Goal: Task Accomplishment & Management: Complete application form

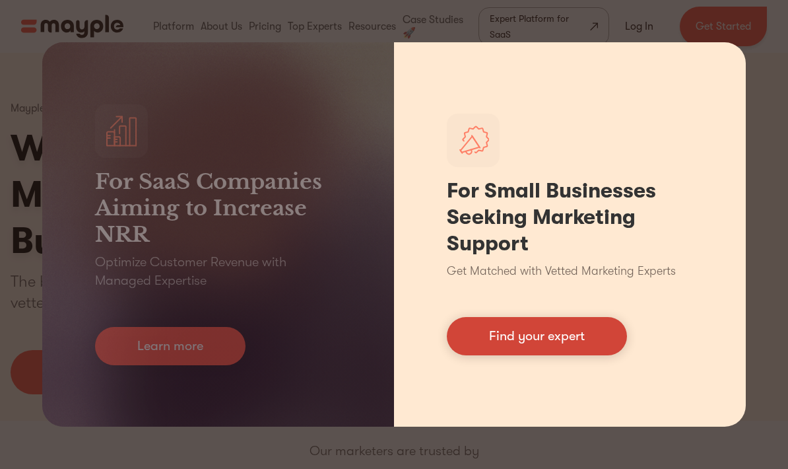
click at [583, 338] on link "Find your expert" at bounding box center [537, 336] width 180 height 38
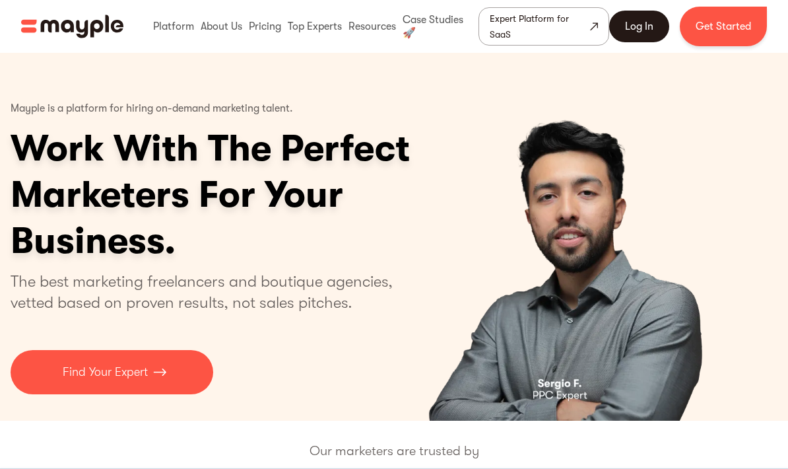
click at [634, 22] on link "Log In" at bounding box center [639, 27] width 60 height 32
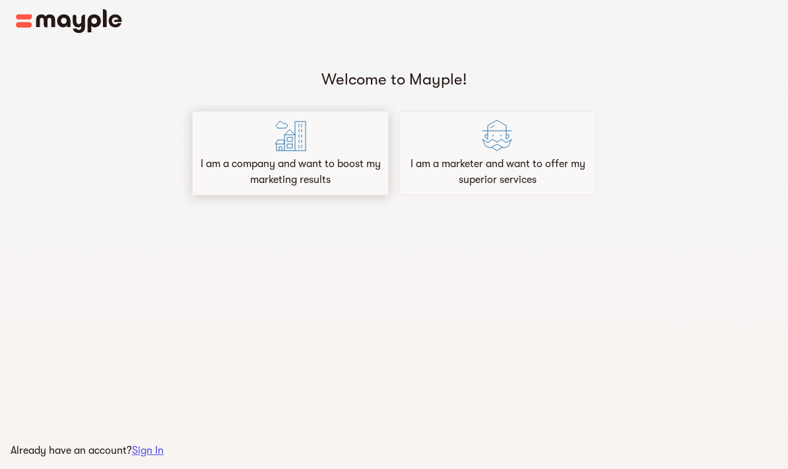
click at [241, 156] on div "I am a company and want to boost my marketing results" at bounding box center [290, 153] width 197 height 85
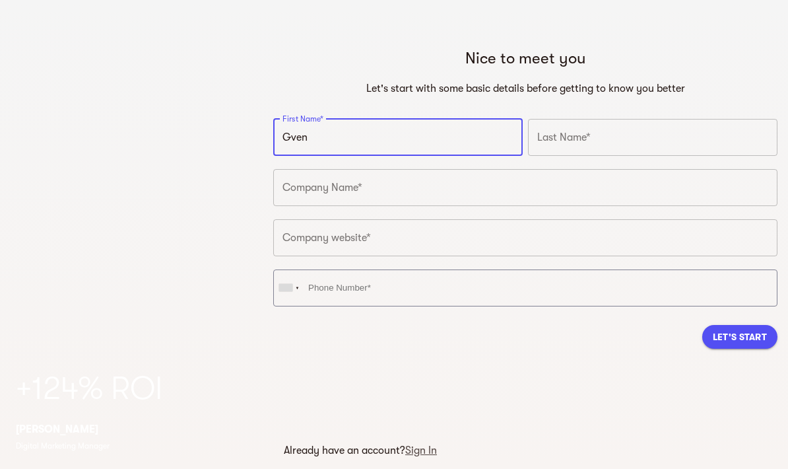
type input "Gven"
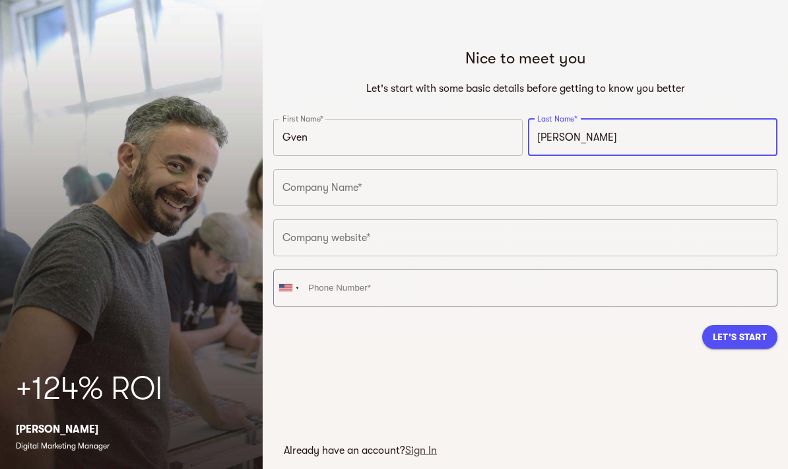
type input "[PERSON_NAME]"
click at [473, 189] on input "text" at bounding box center [525, 187] width 504 height 37
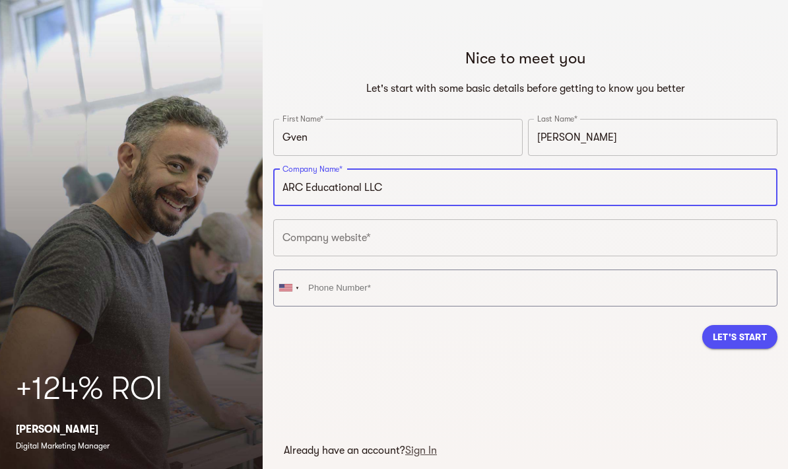
type input "ARC Educational LLC"
click at [464, 244] on input "text" at bounding box center [525, 237] width 504 height 37
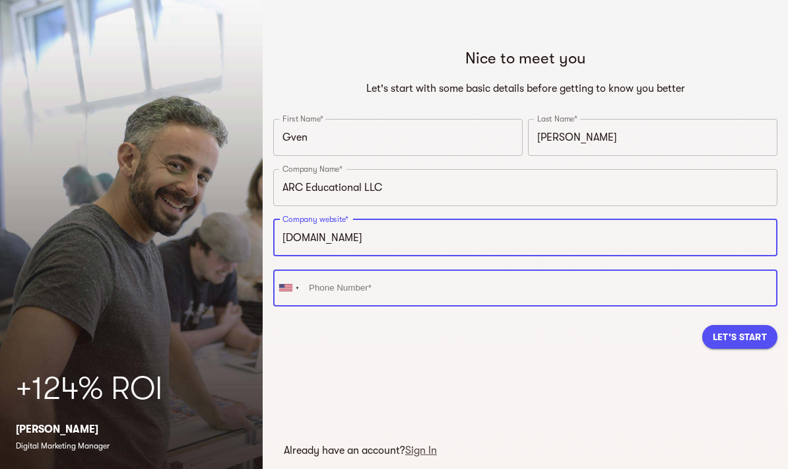
click at [446, 291] on input "tel" at bounding box center [525, 287] width 504 height 37
type input "[URL][DOMAIN_NAME]"
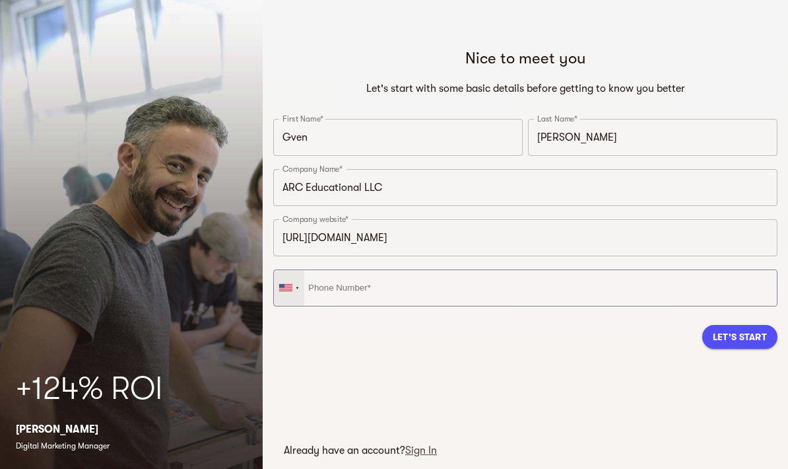
click at [292, 291] on div at bounding box center [289, 288] width 30 height 36
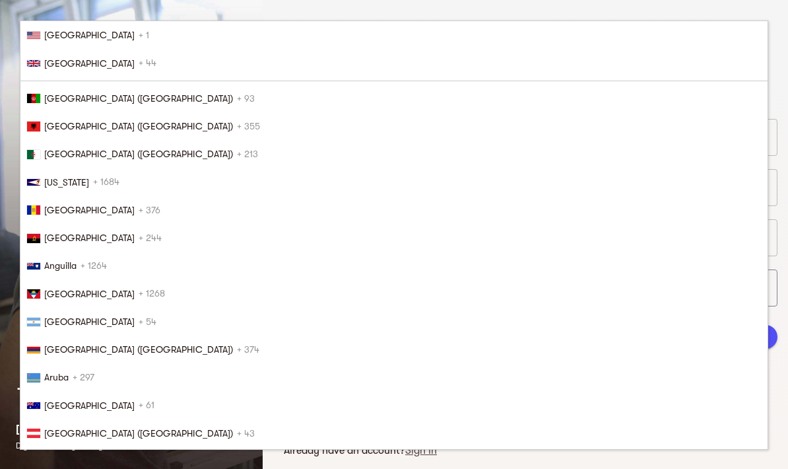
click at [668, 26] on li "[GEOGRAPHIC_DATA] + 1" at bounding box center [393, 35] width 747 height 28
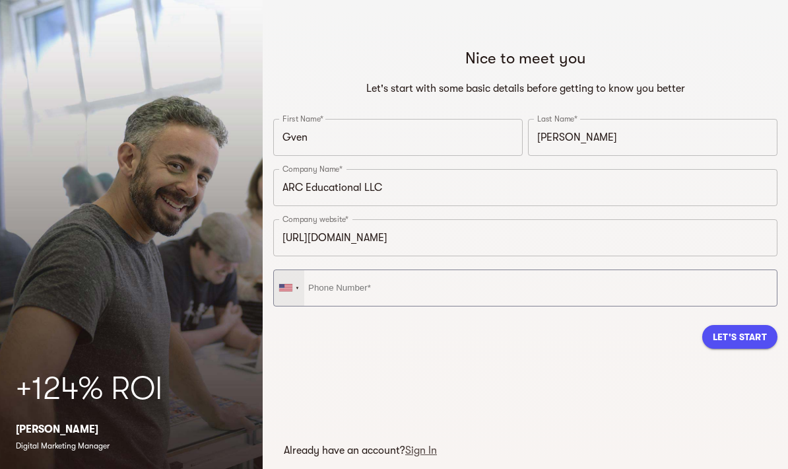
click at [284, 296] on div at bounding box center [289, 288] width 30 height 36
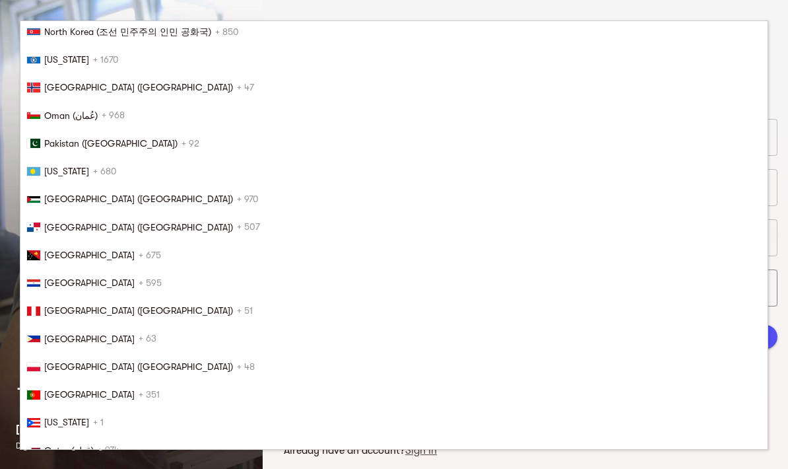
scroll to position [4474, 0]
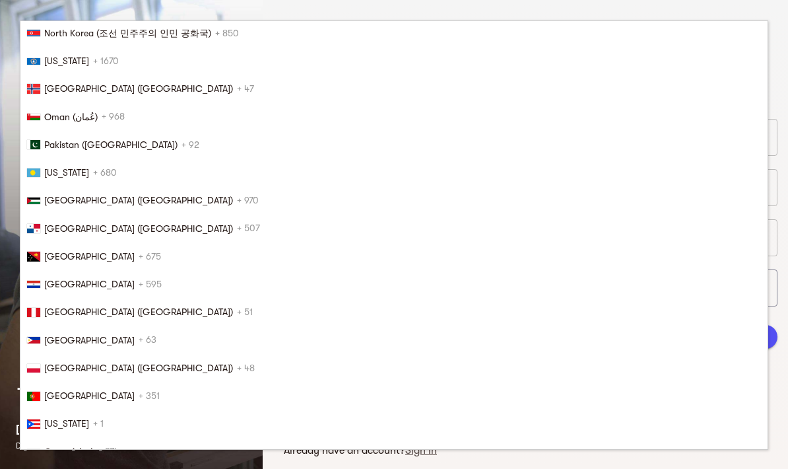
click at [55, 231] on span "[GEOGRAPHIC_DATA] ([GEOGRAPHIC_DATA])" at bounding box center [138, 228] width 189 height 11
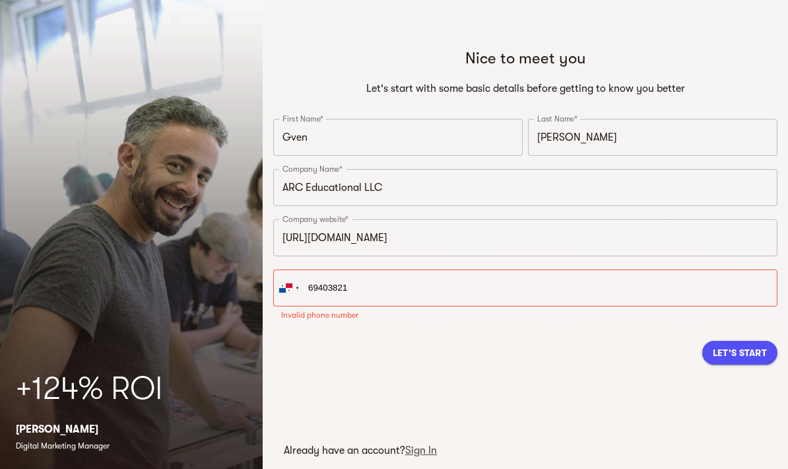
click at [738, 355] on div "Let's Start" at bounding box center [525, 352] width 504 height 45
type input "[PHONE_NUMBER]"
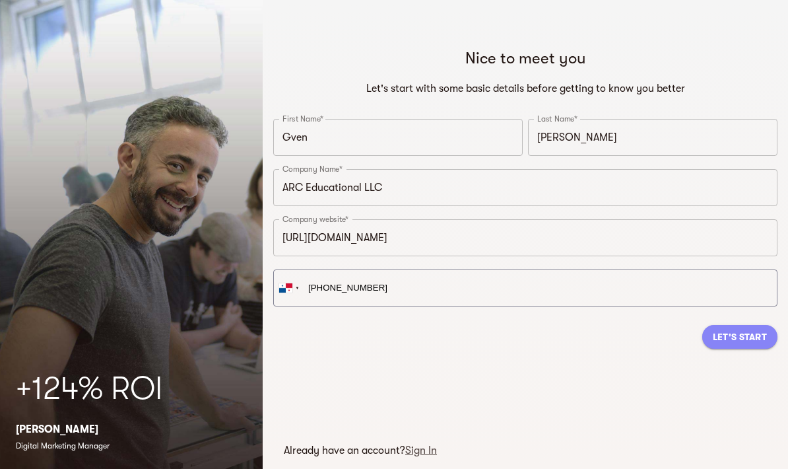
click at [745, 342] on span "Let's Start" at bounding box center [740, 337] width 54 height 16
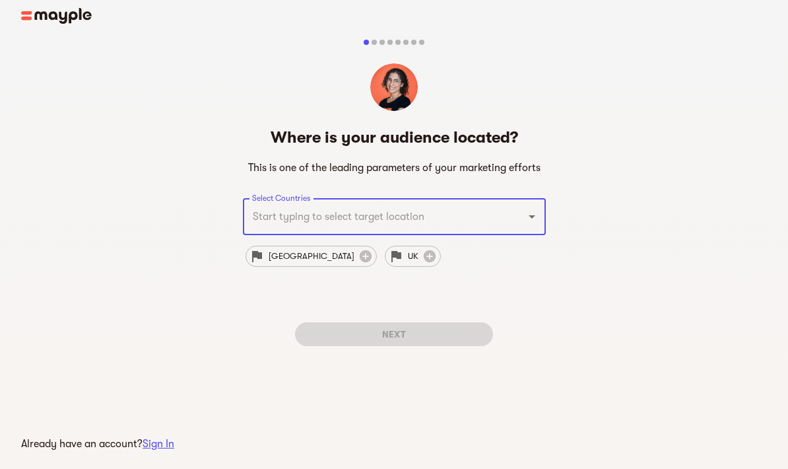
click at [520, 218] on div at bounding box center [523, 216] width 34 height 18
click at [264, 255] on span "[GEOGRAPHIC_DATA]" at bounding box center [312, 256] width 102 height 16
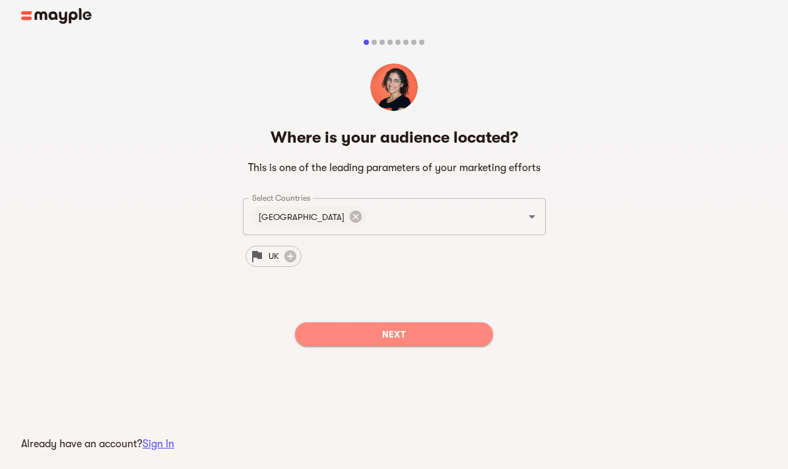
click at [471, 339] on span "Next" at bounding box center [394, 334] width 177 height 16
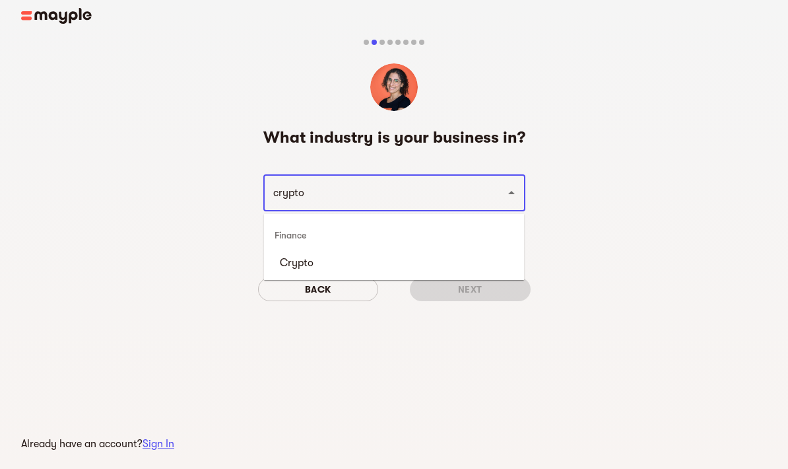
click at [361, 268] on li "Crypto" at bounding box center [394, 263] width 260 height 24
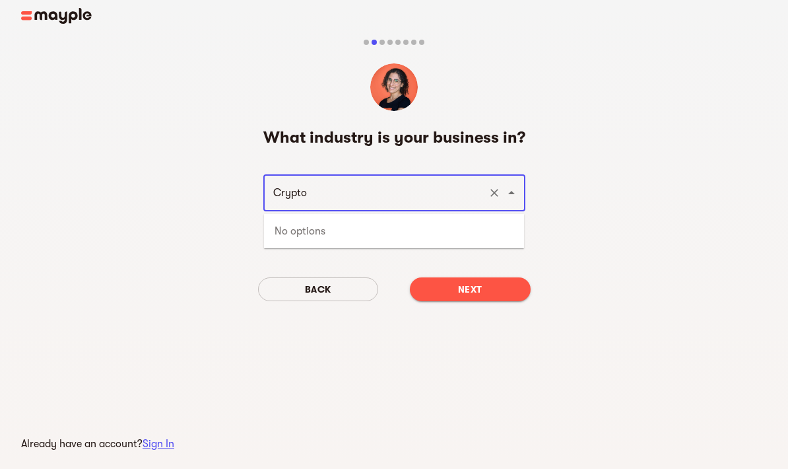
type input "Crypto"
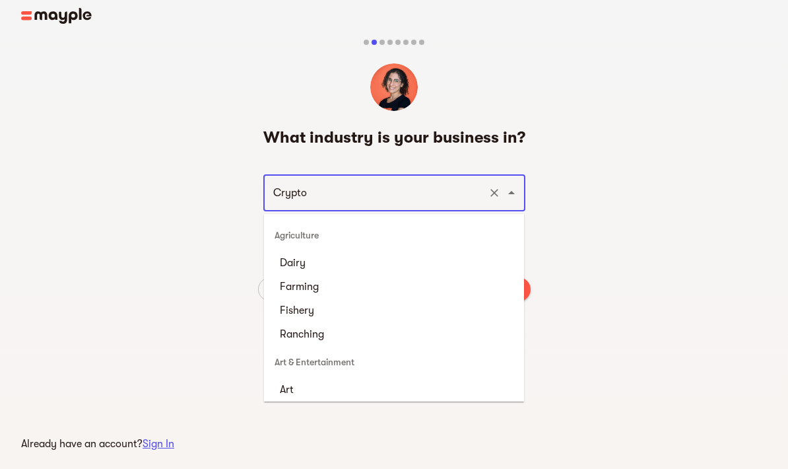
click at [591, 238] on div "What industry is your business in? Crypto ​ Back Next" at bounding box center [394, 186] width 788 height 346
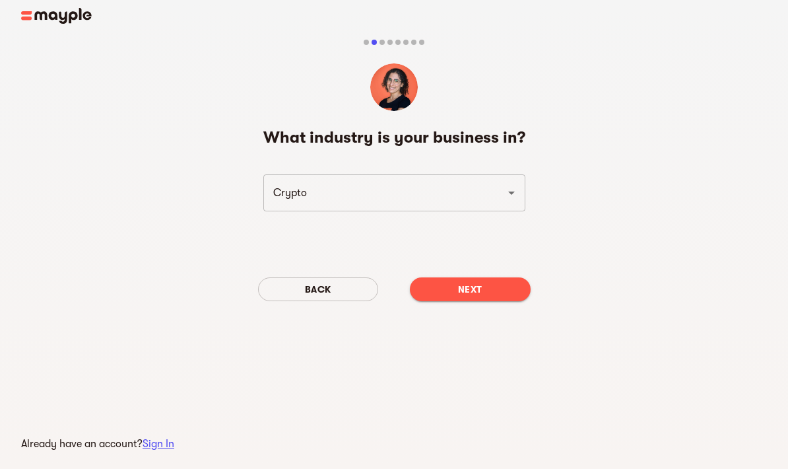
click at [483, 291] on span "Next" at bounding box center [471, 289] width 100 height 16
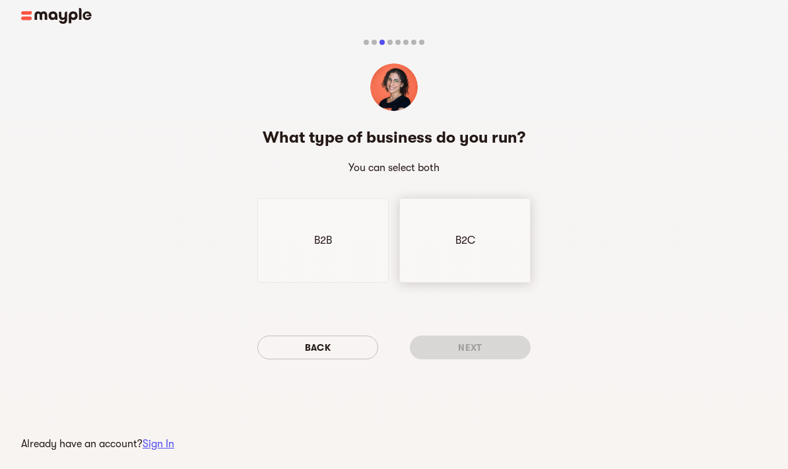
click at [470, 252] on div "B2C" at bounding box center [464, 240] width 131 height 85
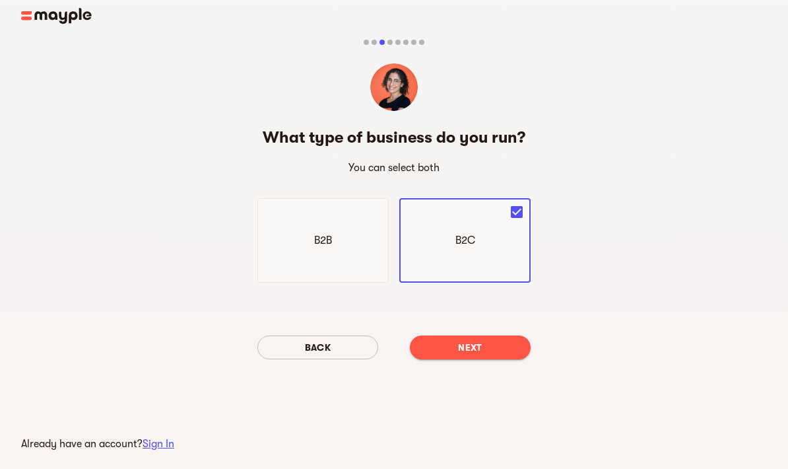
click at [477, 349] on span "Next" at bounding box center [471, 347] width 100 height 16
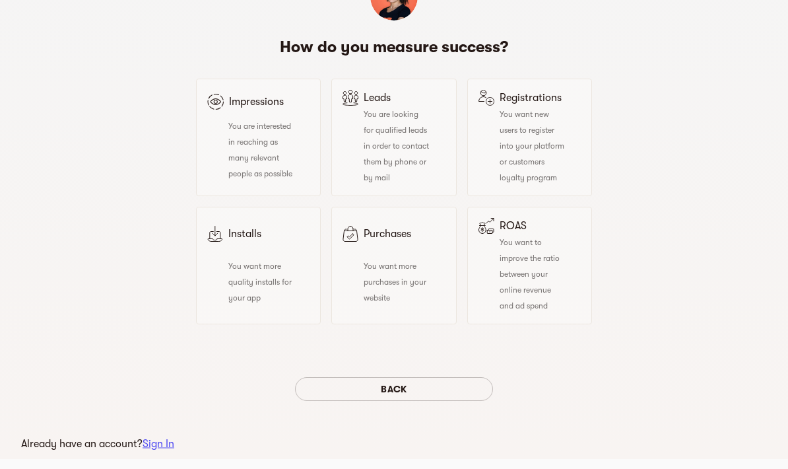
scroll to position [93, 0]
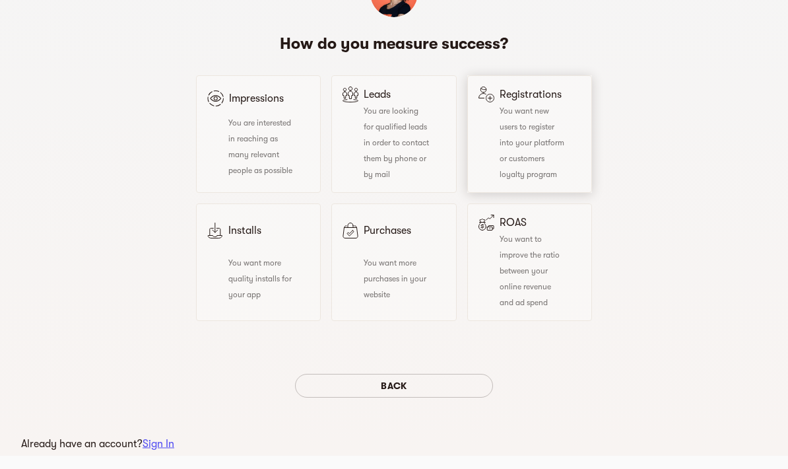
click at [535, 120] on div "You want new users to register into your platform or customers loyalty program" at bounding box center [522, 142] width 86 height 79
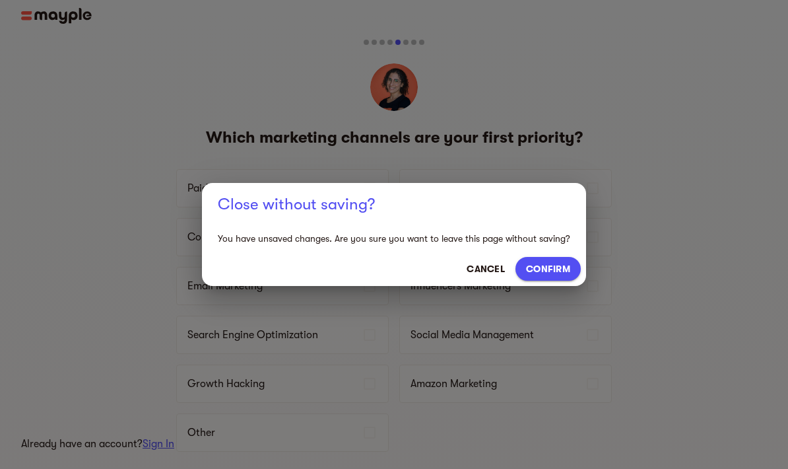
click at [490, 263] on span "CANCEL" at bounding box center [486, 269] width 38 height 16
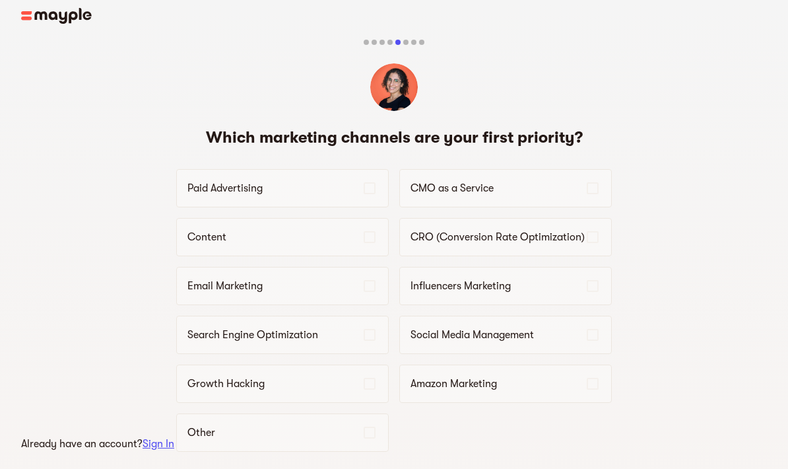
click at [388, 42] on div at bounding box center [390, 42] width 5 height 5
click at [399, 39] on div at bounding box center [394, 42] width 436 height 42
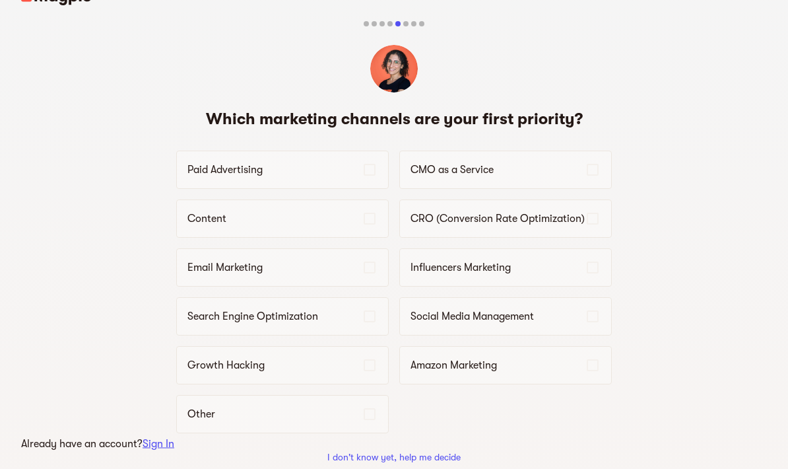
scroll to position [19, 0]
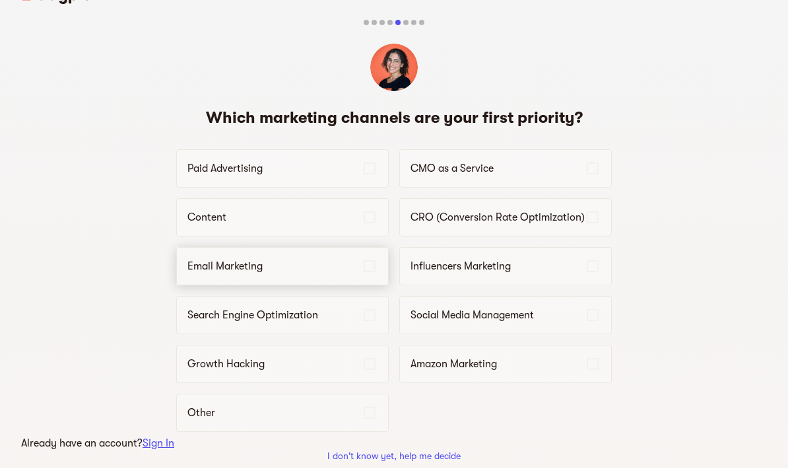
click at [213, 265] on p "Email Marketing" at bounding box center [275, 267] width 174 height 16
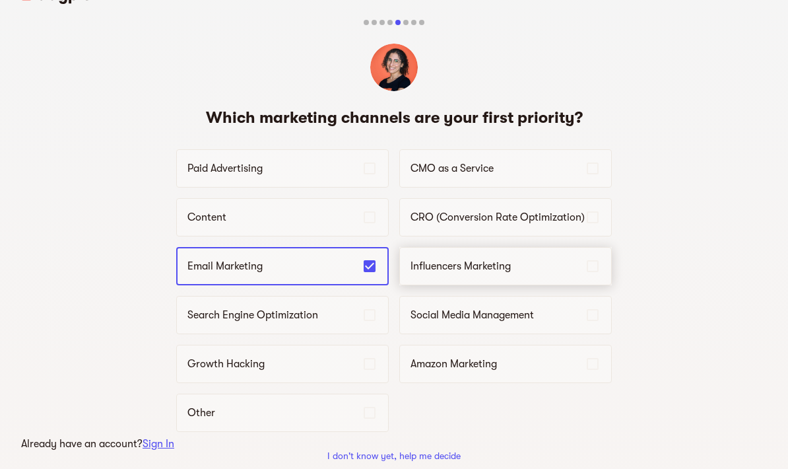
click at [524, 271] on p "Influencers Marketing" at bounding box center [498, 266] width 174 height 16
click at [547, 308] on div "Social Media Management" at bounding box center [505, 315] width 213 height 38
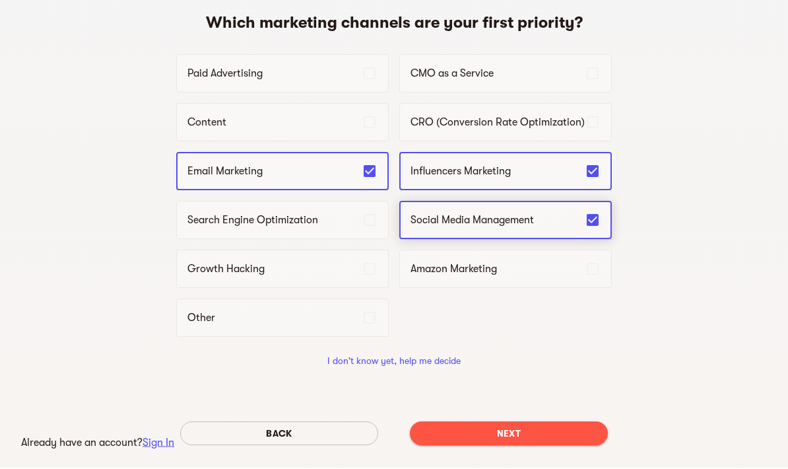
scroll to position [112, 0]
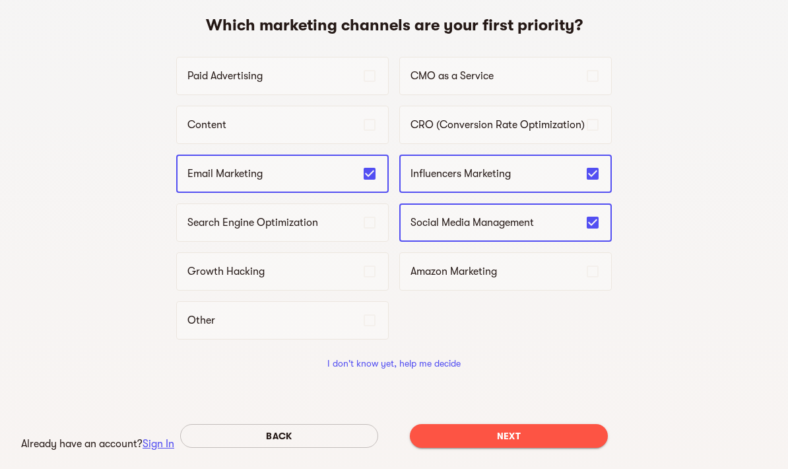
click at [515, 438] on span "Next" at bounding box center [509, 436] width 177 height 16
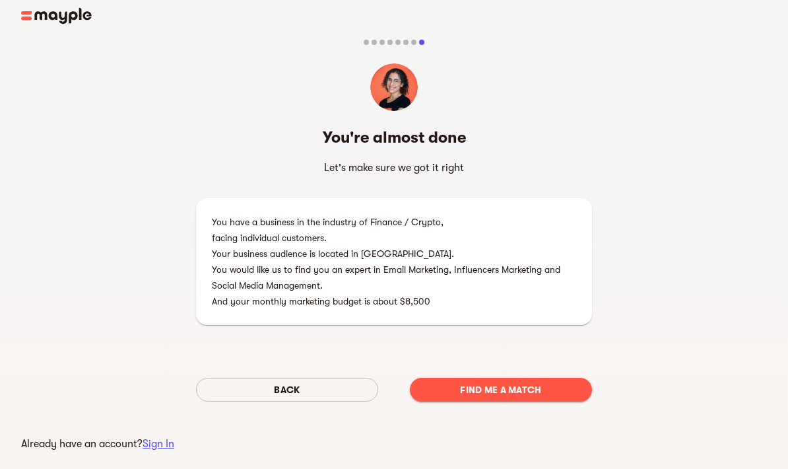
scroll to position [69, 0]
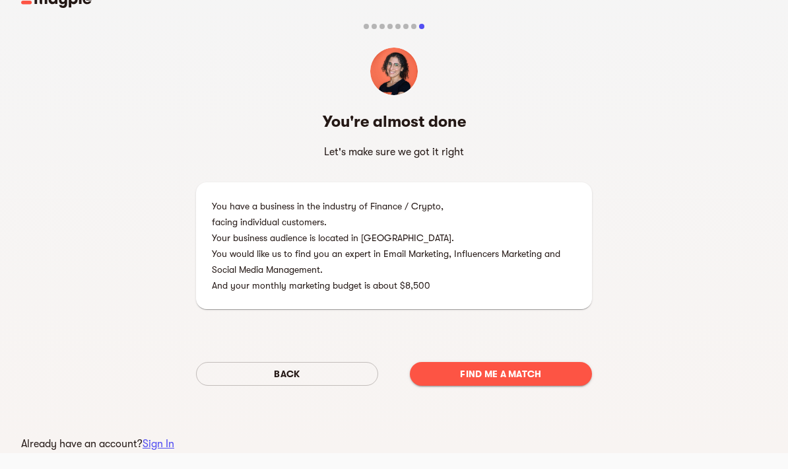
click at [517, 362] on button "Find me a match" at bounding box center [501, 374] width 182 height 24
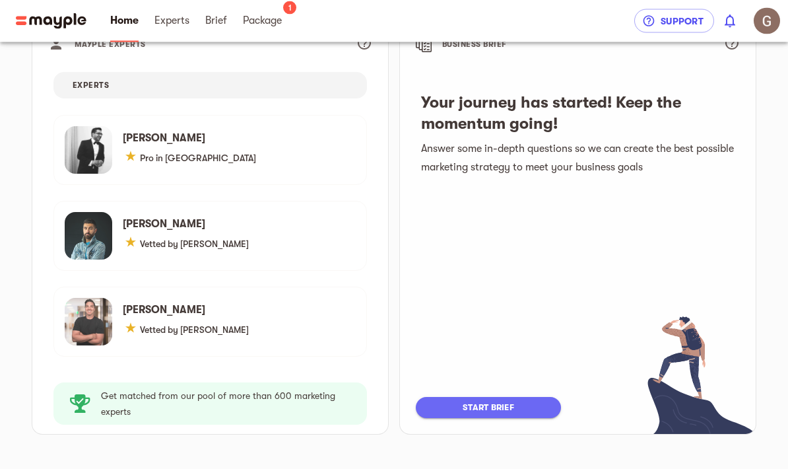
scroll to position [189, 0]
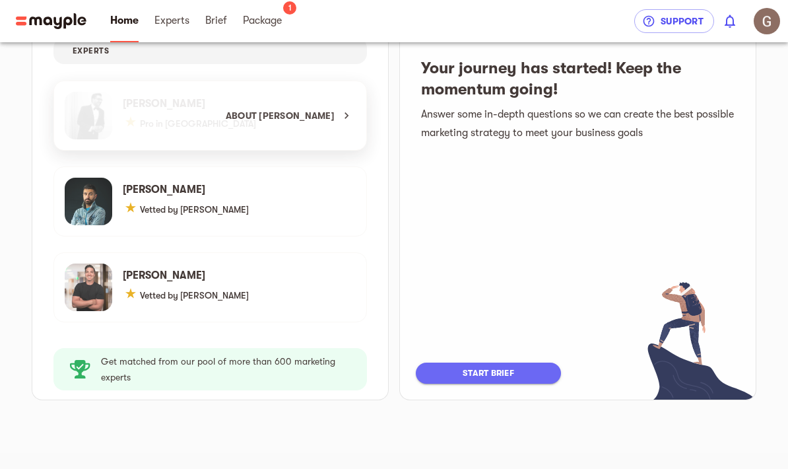
click at [320, 110] on span "About [PERSON_NAME]" at bounding box center [288, 116] width 125 height 16
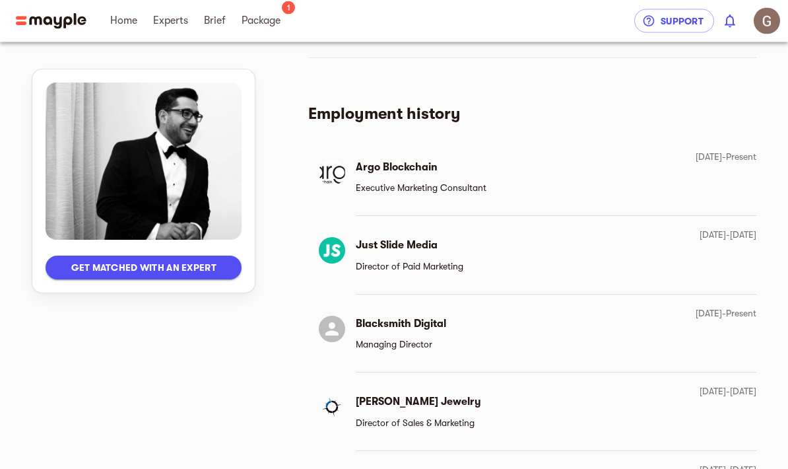
scroll to position [1520, 0]
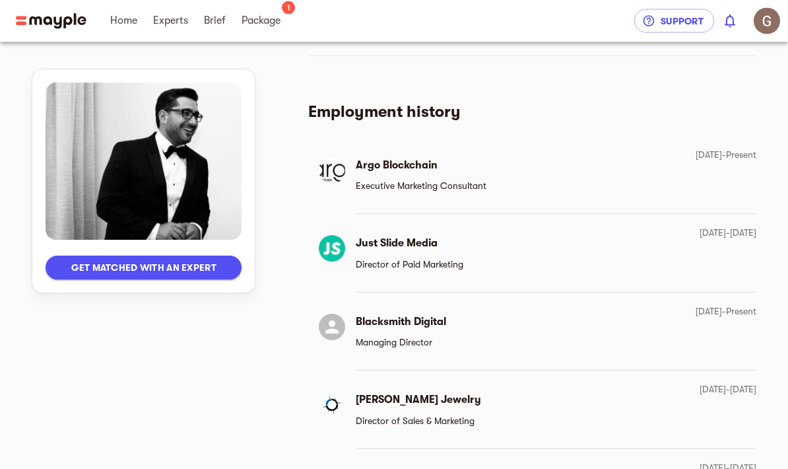
click at [430, 170] on h6 "Argo Blockchain" at bounding box center [421, 165] width 131 height 18
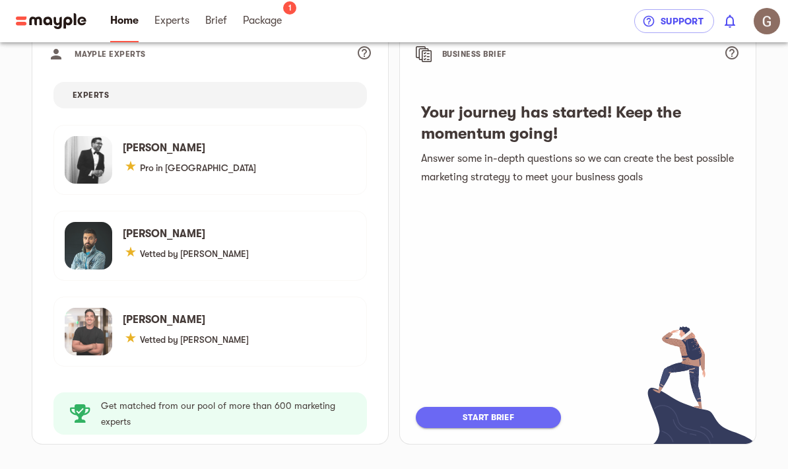
scroll to position [143, 0]
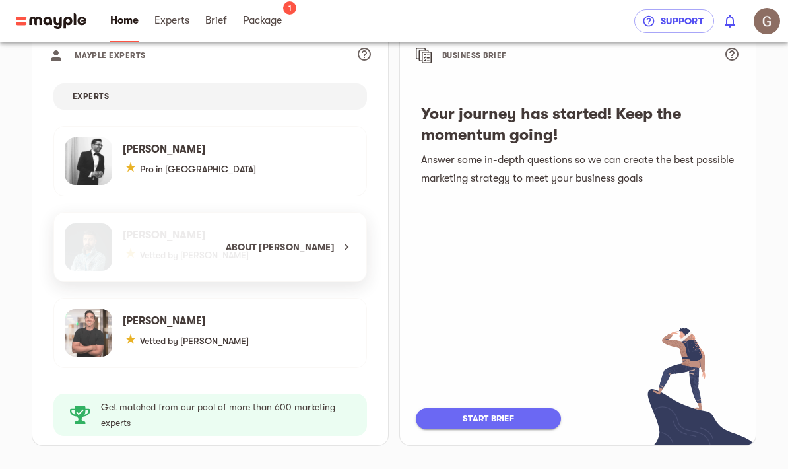
click at [288, 244] on span "About [PERSON_NAME]" at bounding box center [288, 247] width 125 height 16
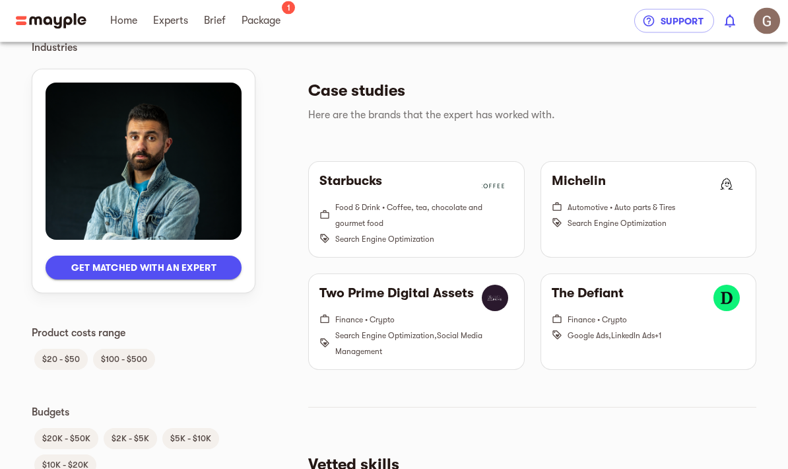
scroll to position [496, 0]
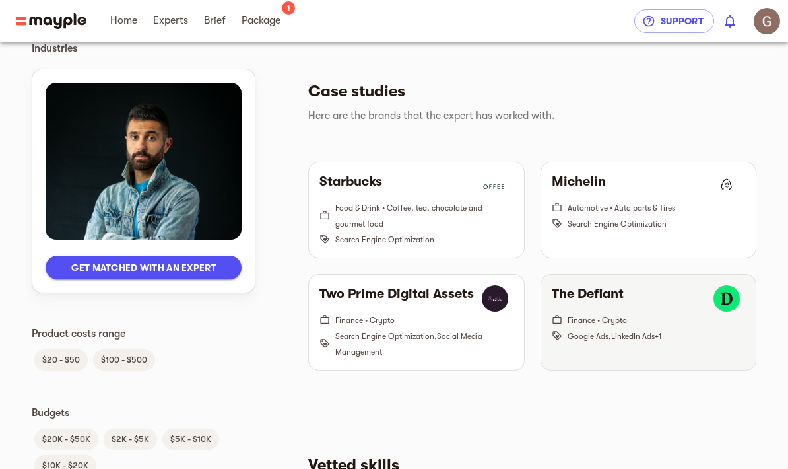
click at [669, 304] on div "The Defiant" at bounding box center [648, 298] width 193 height 26
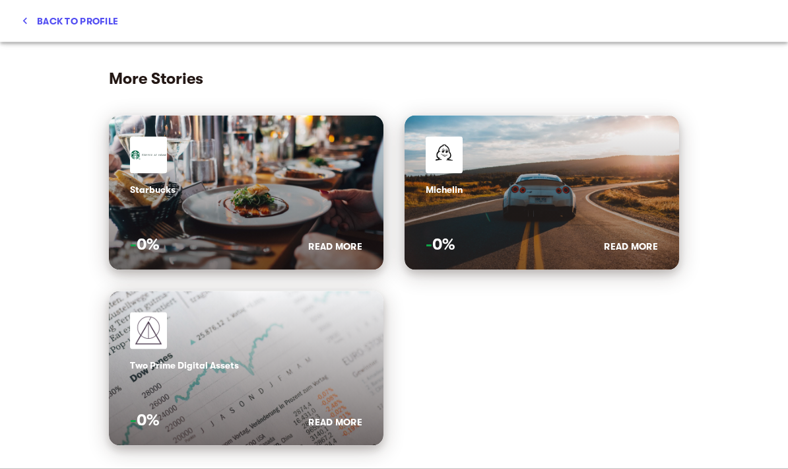
scroll to position [530, 0]
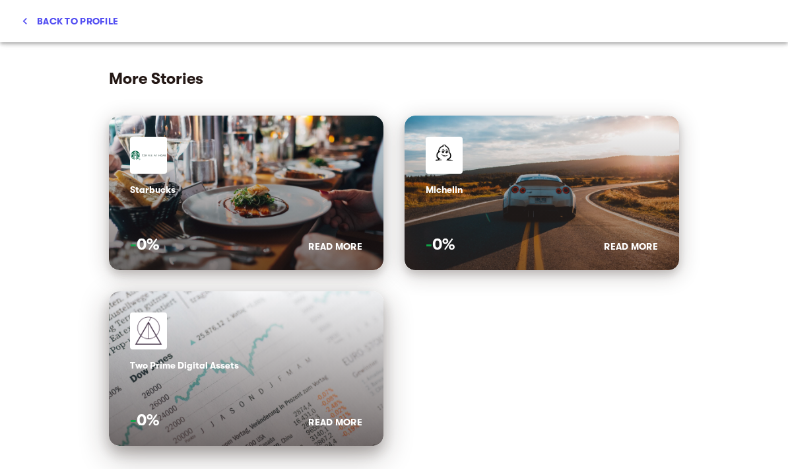
click at [165, 337] on span at bounding box center [148, 330] width 37 height 37
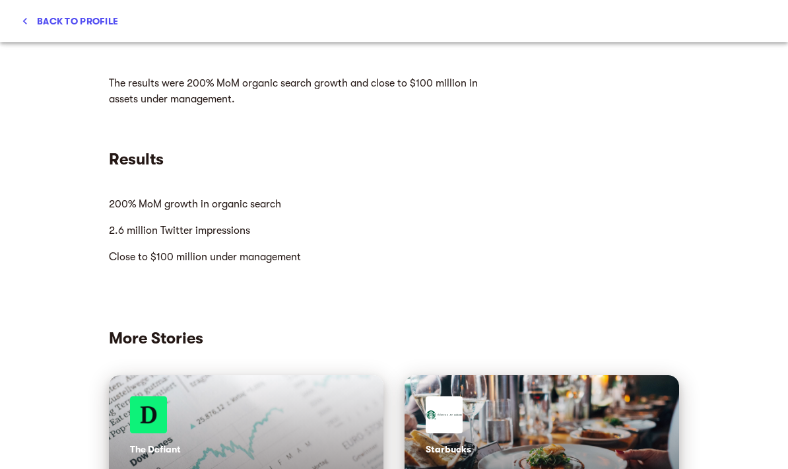
scroll to position [880, 0]
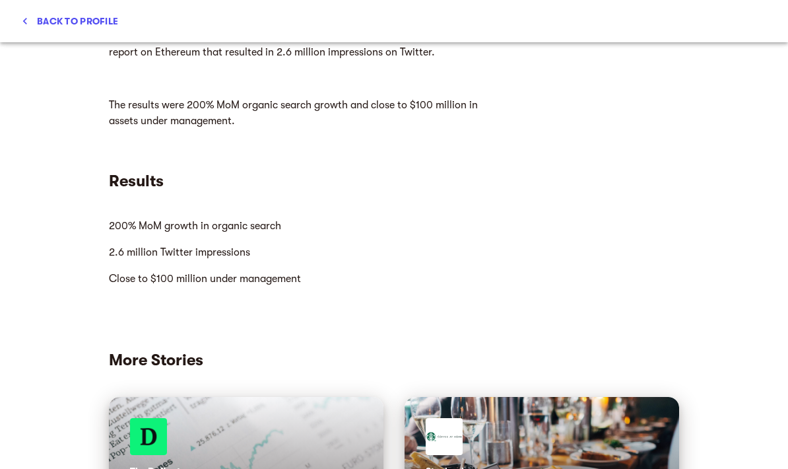
click at [32, 23] on span "Back to profile" at bounding box center [69, 21] width 97 height 16
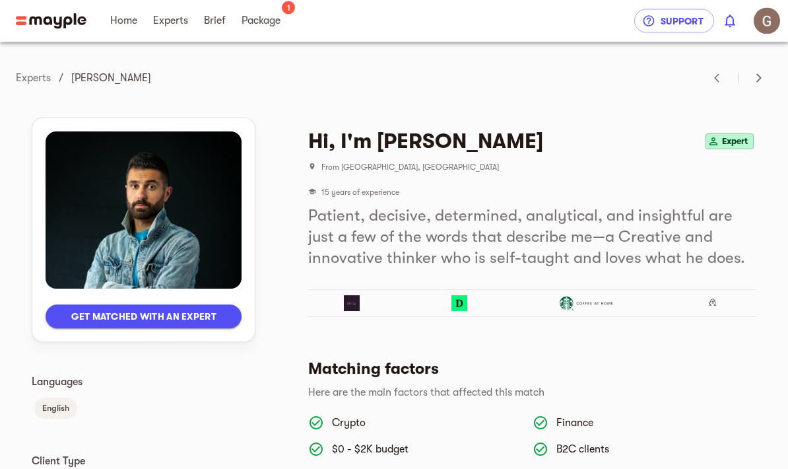
scroll to position [0, 0]
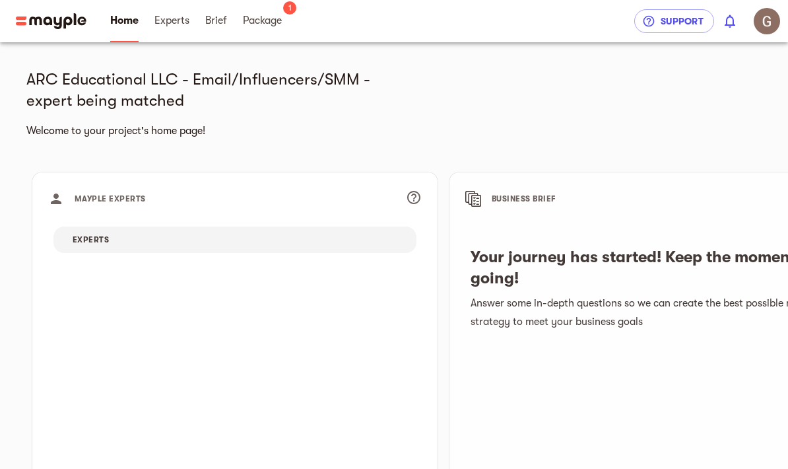
scroll to position [143, 0]
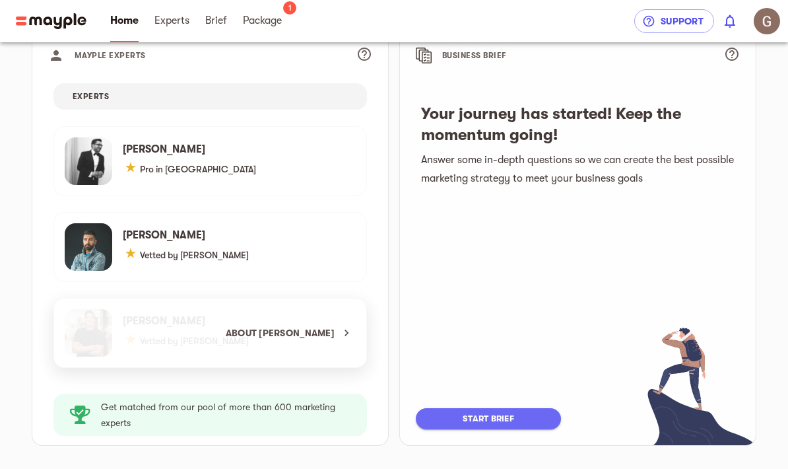
click at [273, 330] on span "About [PERSON_NAME]" at bounding box center [288, 333] width 125 height 16
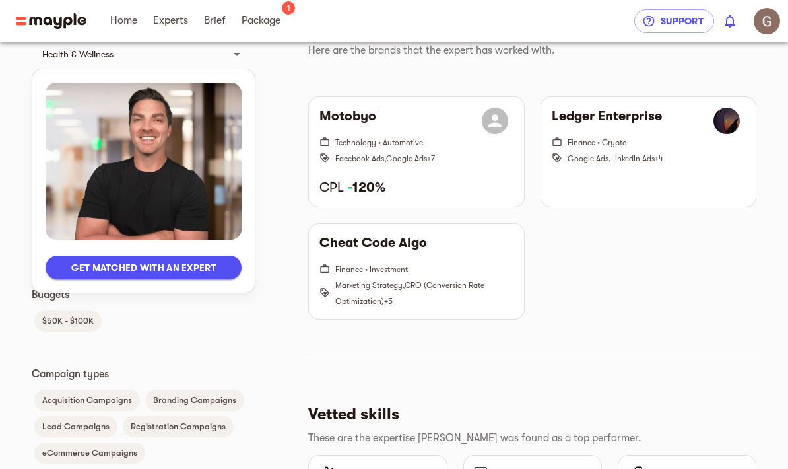
scroll to position [645, 0]
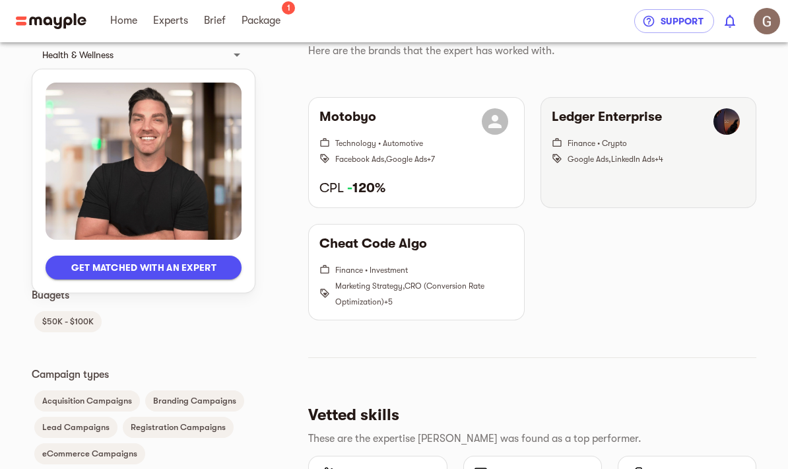
click at [658, 139] on span "Finance • Crypto" at bounding box center [657, 143] width 178 height 16
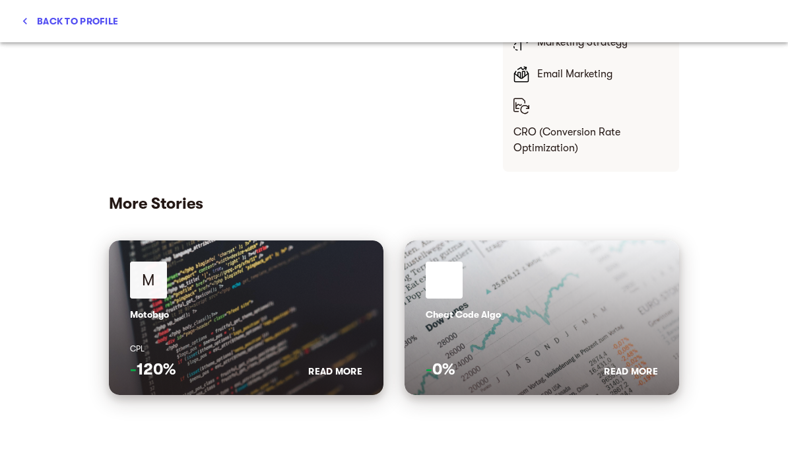
scroll to position [408, 0]
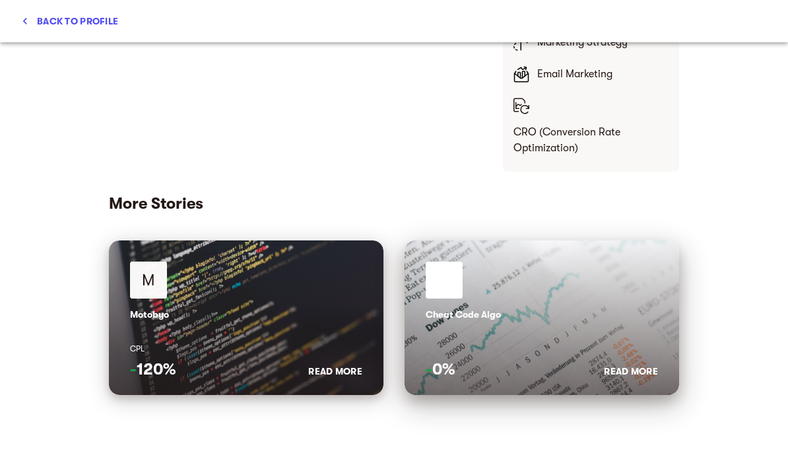
click at [590, 284] on div at bounding box center [542, 283] width 232 height 45
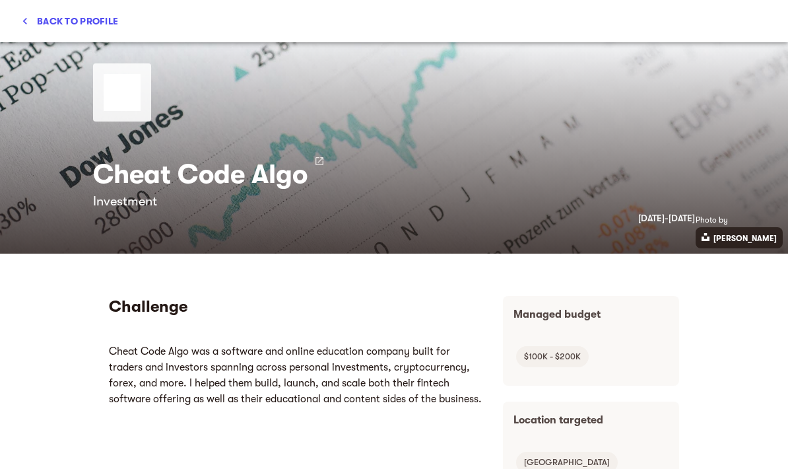
scroll to position [0, 0]
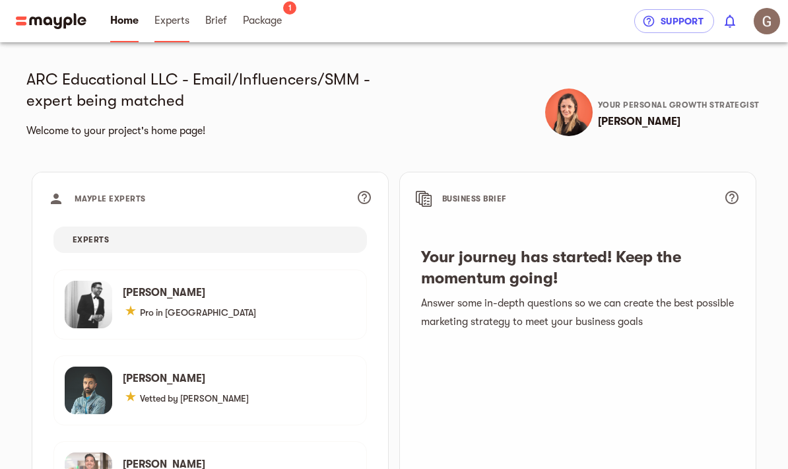
click at [189, 27] on span "Experts" at bounding box center [171, 21] width 35 height 16
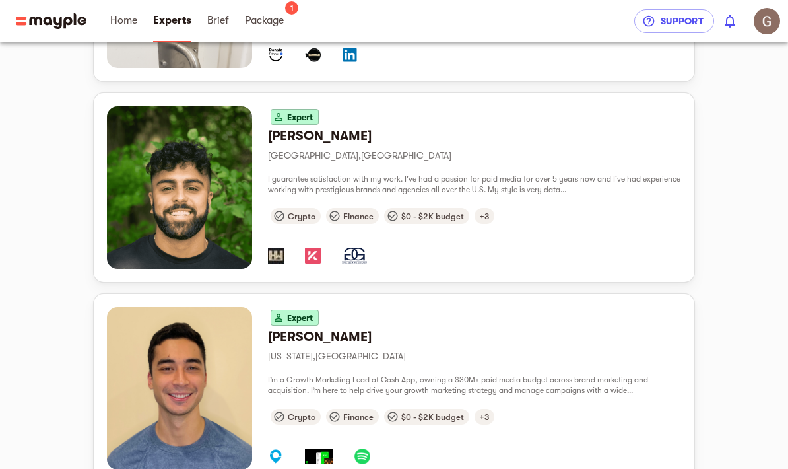
scroll to position [1441, 0]
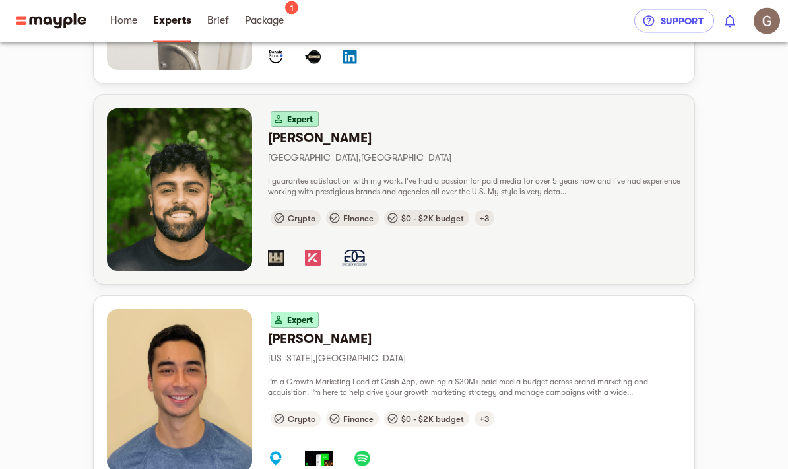
click at [544, 153] on p "[GEOGRAPHIC_DATA] , [GEOGRAPHIC_DATA]" at bounding box center [474, 158] width 413 height 16
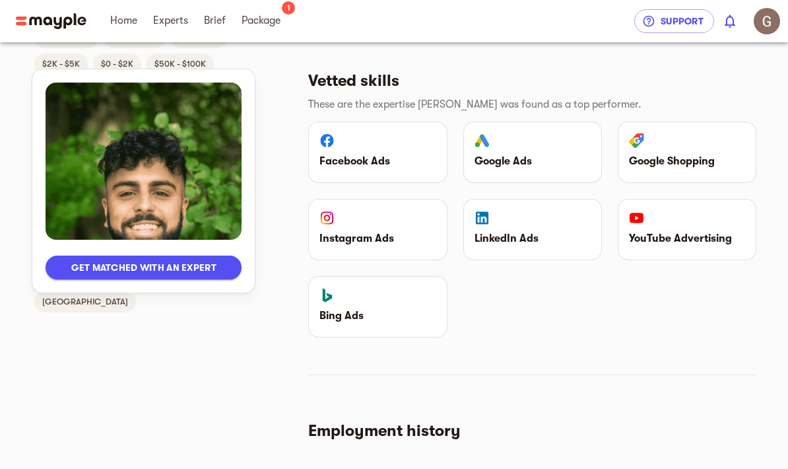
scroll to position [1051, 0]
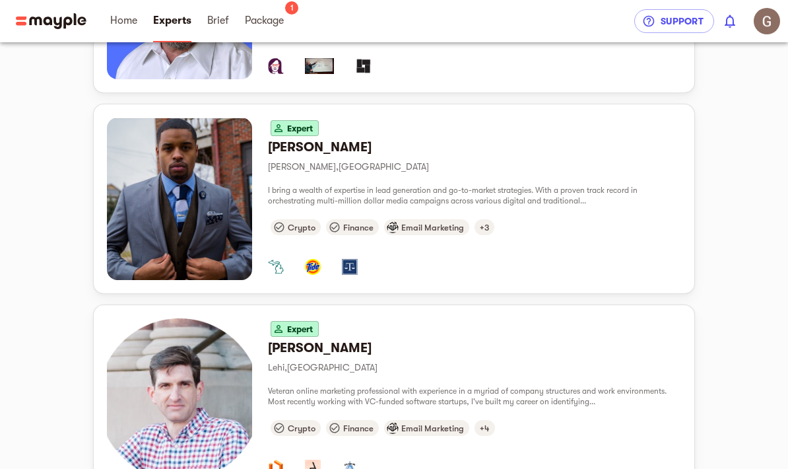
scroll to position [831, 0]
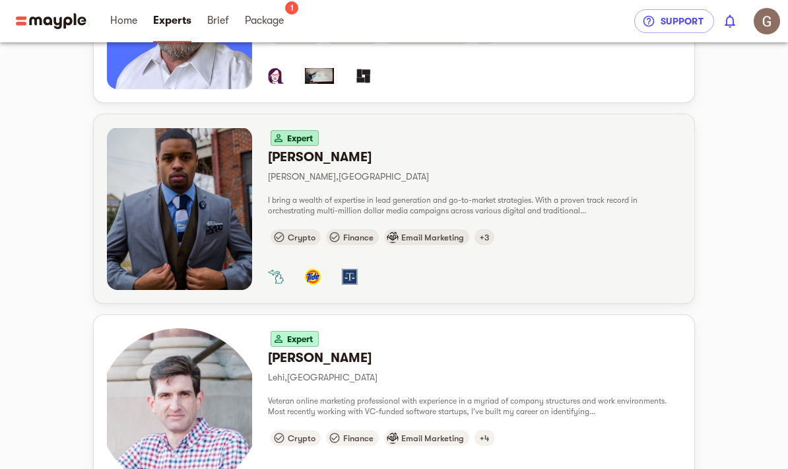
click at [528, 166] on div "[PERSON_NAME] , [GEOGRAPHIC_DATA]" at bounding box center [474, 167] width 413 height 36
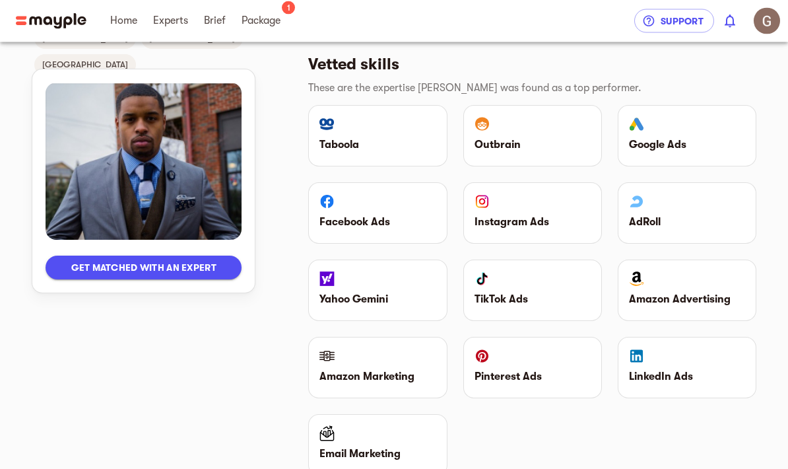
scroll to position [1324, 0]
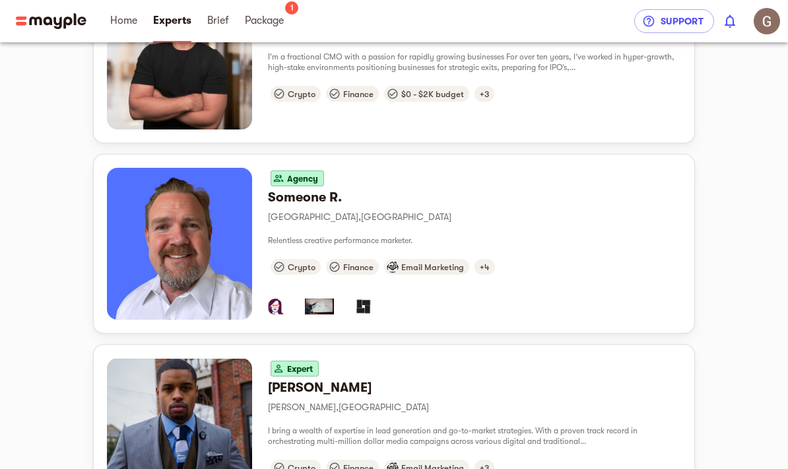
scroll to position [592, 0]
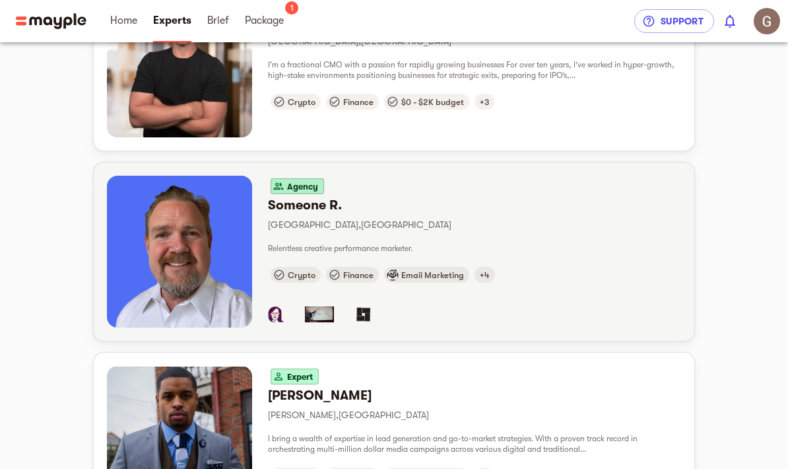
click at [501, 207] on h6 "Someone R." at bounding box center [474, 205] width 413 height 17
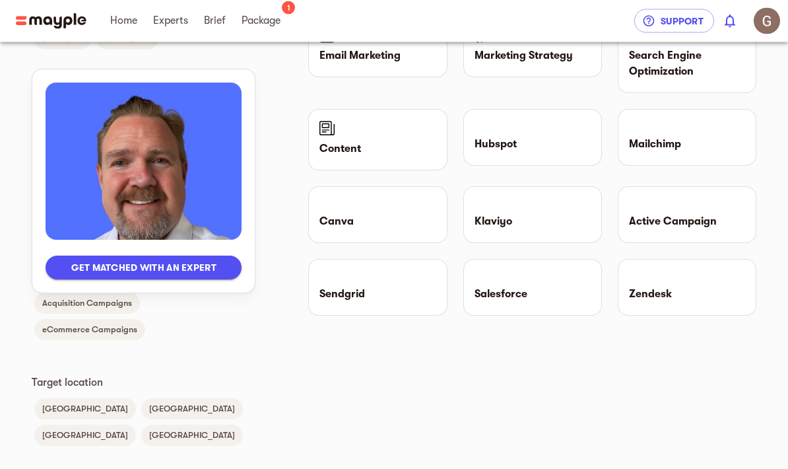
scroll to position [1356, 0]
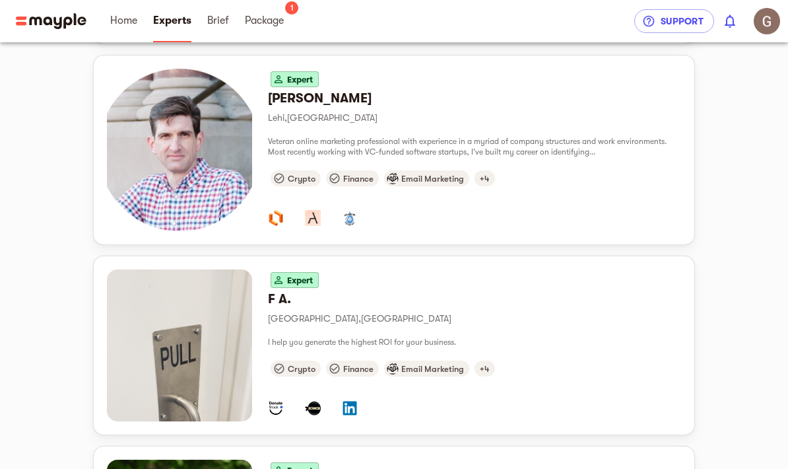
scroll to position [1116, 0]
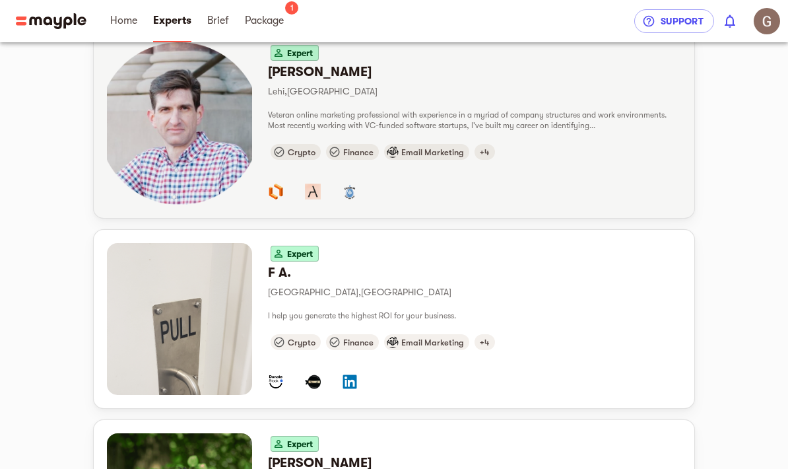
click at [568, 104] on div "Expert [PERSON_NAME] Lehi , [GEOGRAPHIC_DATA] Veteran online marketing professi…" at bounding box center [474, 123] width 413 height 162
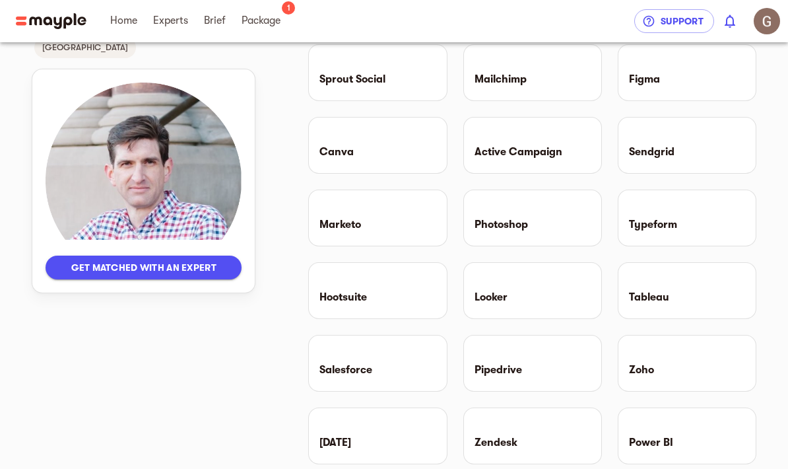
scroll to position [1526, 0]
